Goal: Obtain resource: Download file/media

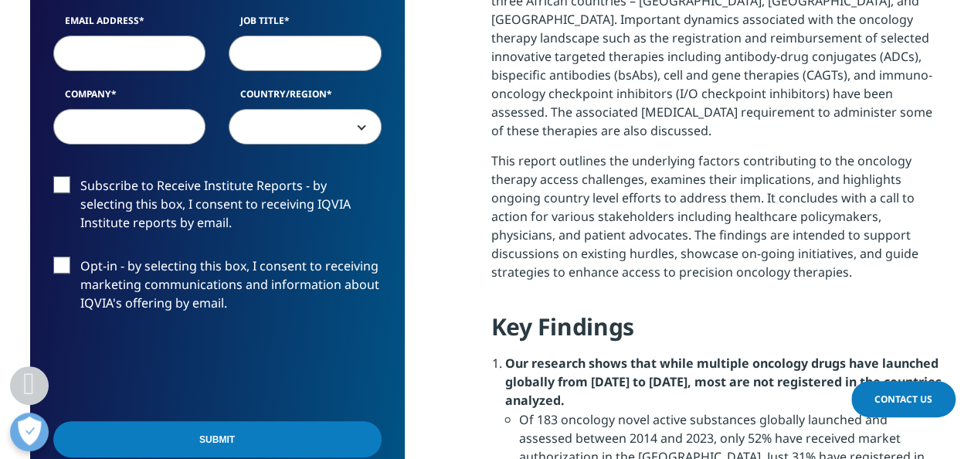
scroll to position [1049, 0]
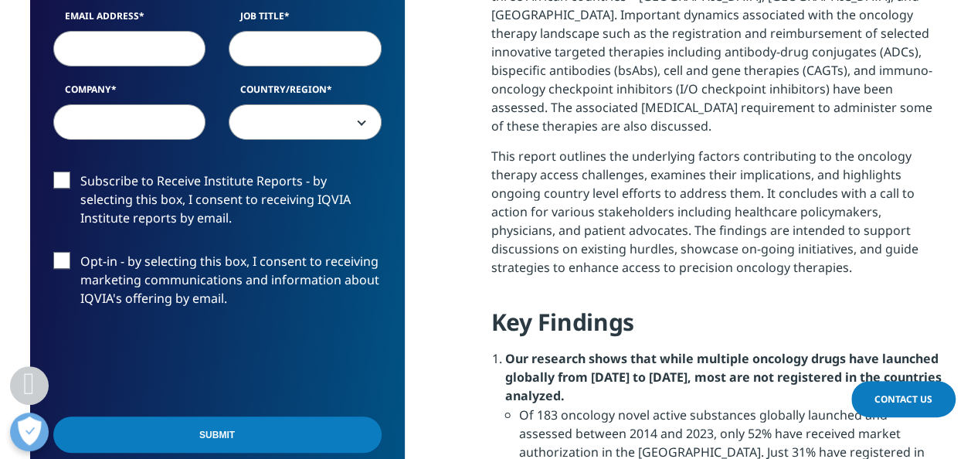
click at [256, 432] on input "Submit" at bounding box center [217, 434] width 328 height 36
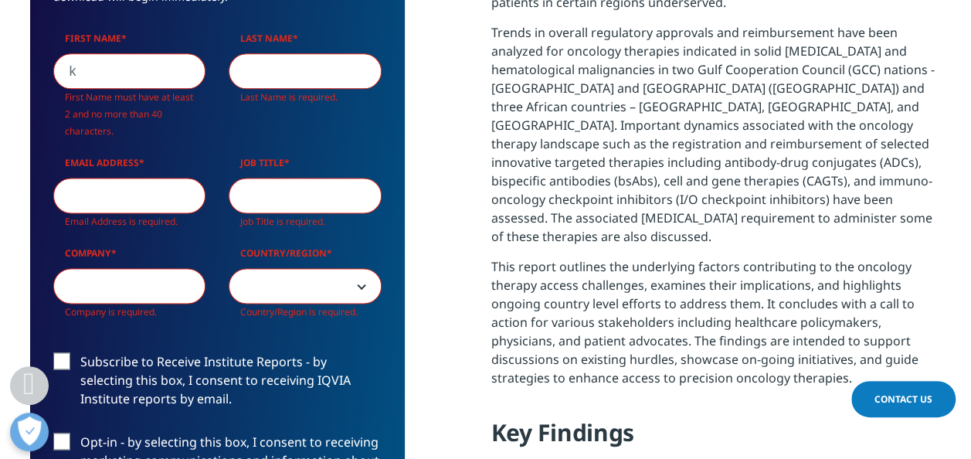
scroll to position [937, 374]
type input "Kaleem"
type input "Tariq"
type input "kaleem.tariq@martindow.com"
type input "Martin Dow"
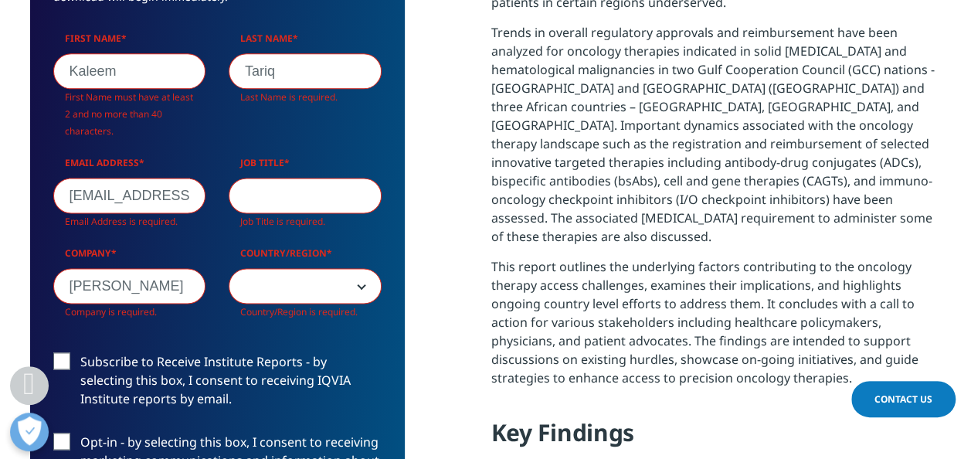
select select "Pakistan"
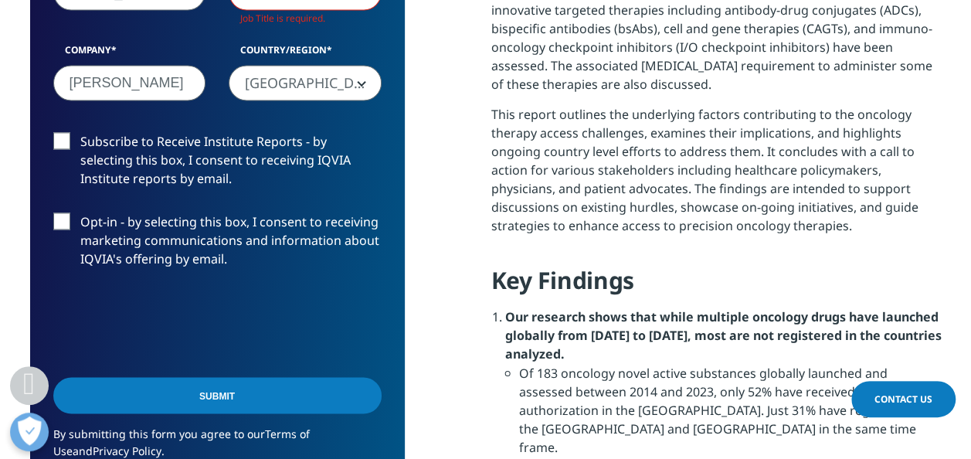
scroll to position [1117, 0]
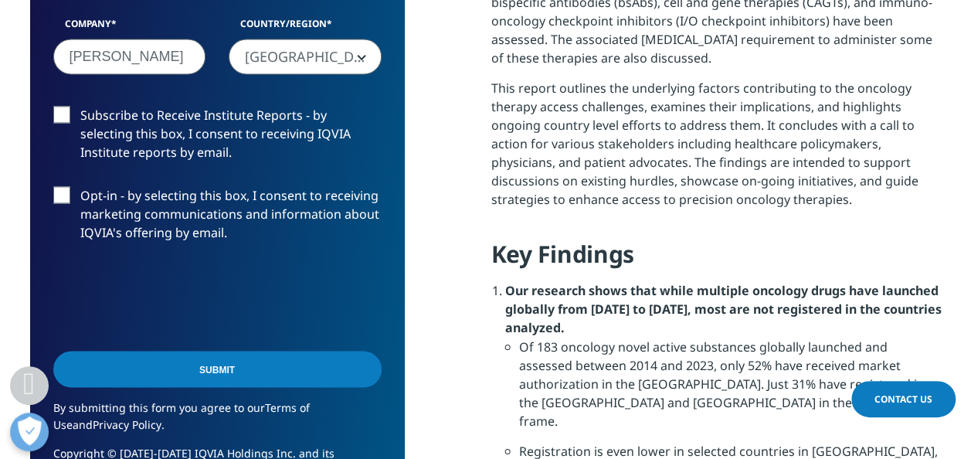
click at [187, 362] on input "Submit" at bounding box center [217, 369] width 328 height 36
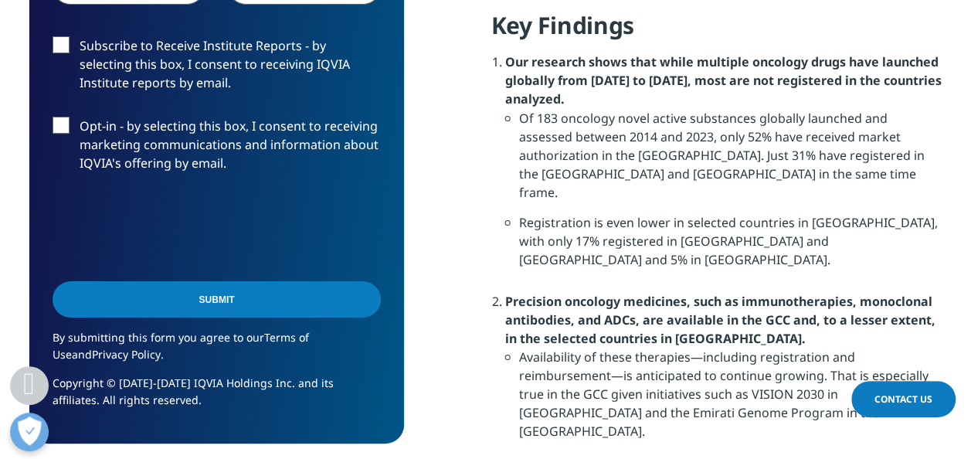
scroll to position [1401, 0]
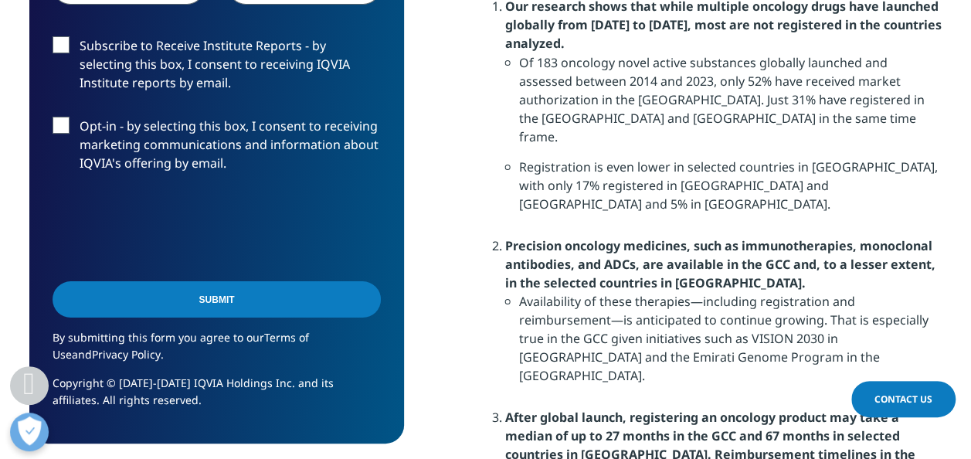
type input "BUH"
click at [264, 303] on input "Submit" at bounding box center [217, 299] width 328 height 36
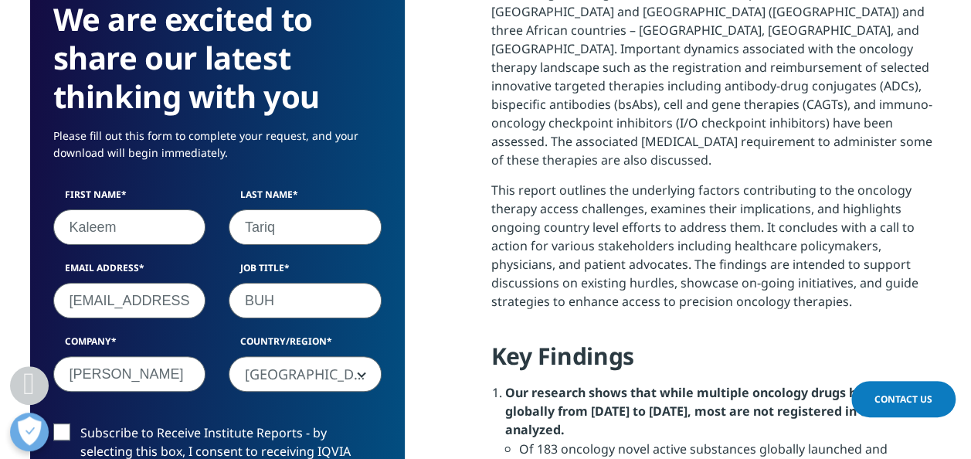
scroll to position [114, 374]
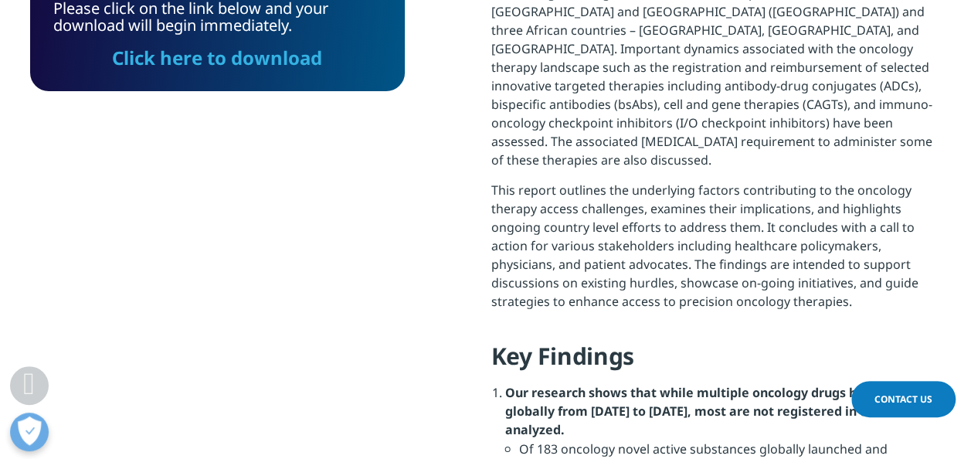
click at [221, 59] on link "Click here to download" at bounding box center [217, 57] width 210 height 25
